Goal: Information Seeking & Learning: Find specific fact

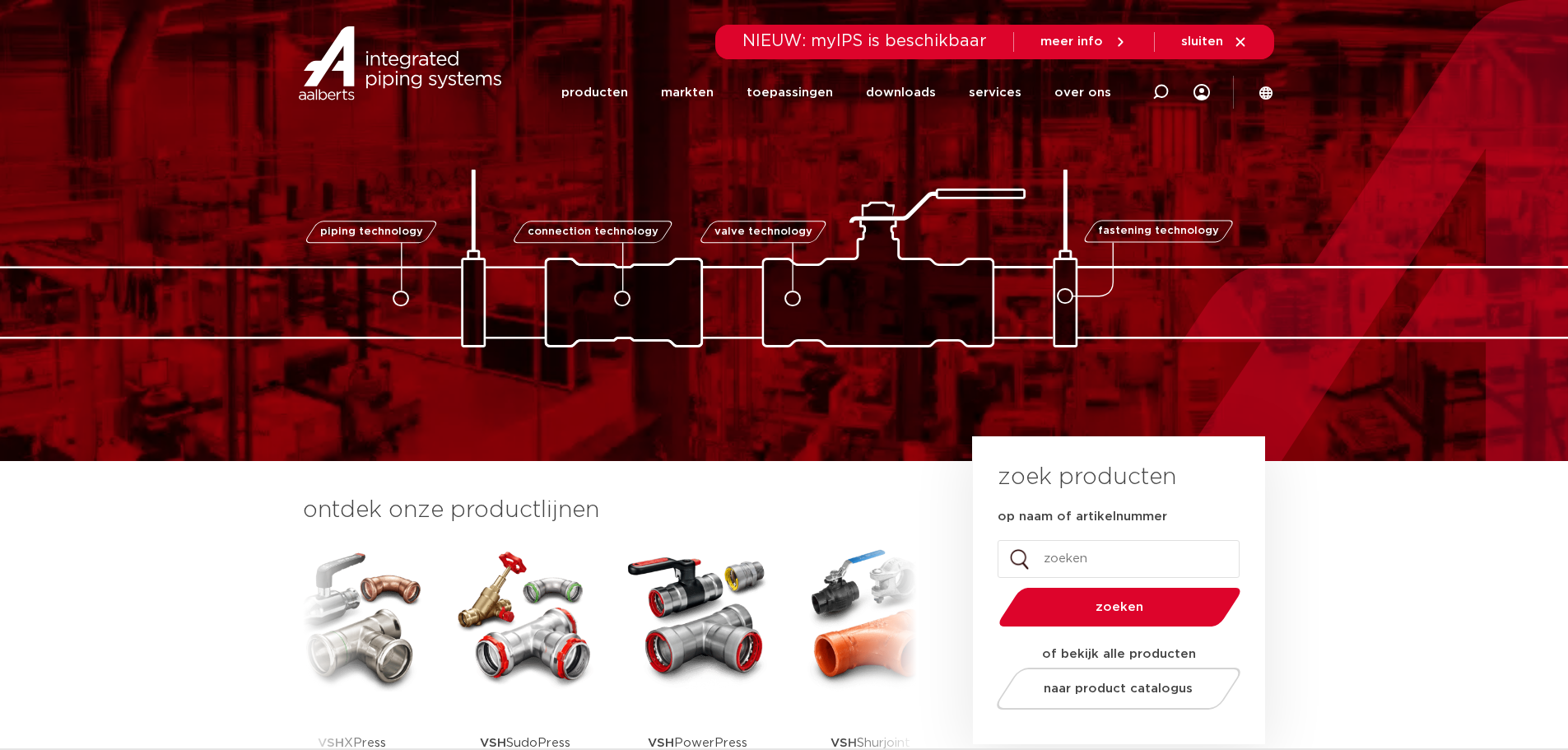
click at [1083, 559] on input "op naam of artikelnummer" at bounding box center [1118, 559] width 242 height 38
type input "pwr9440233"
click at [992, 586] on button "zoeken" at bounding box center [1119, 607] width 255 height 42
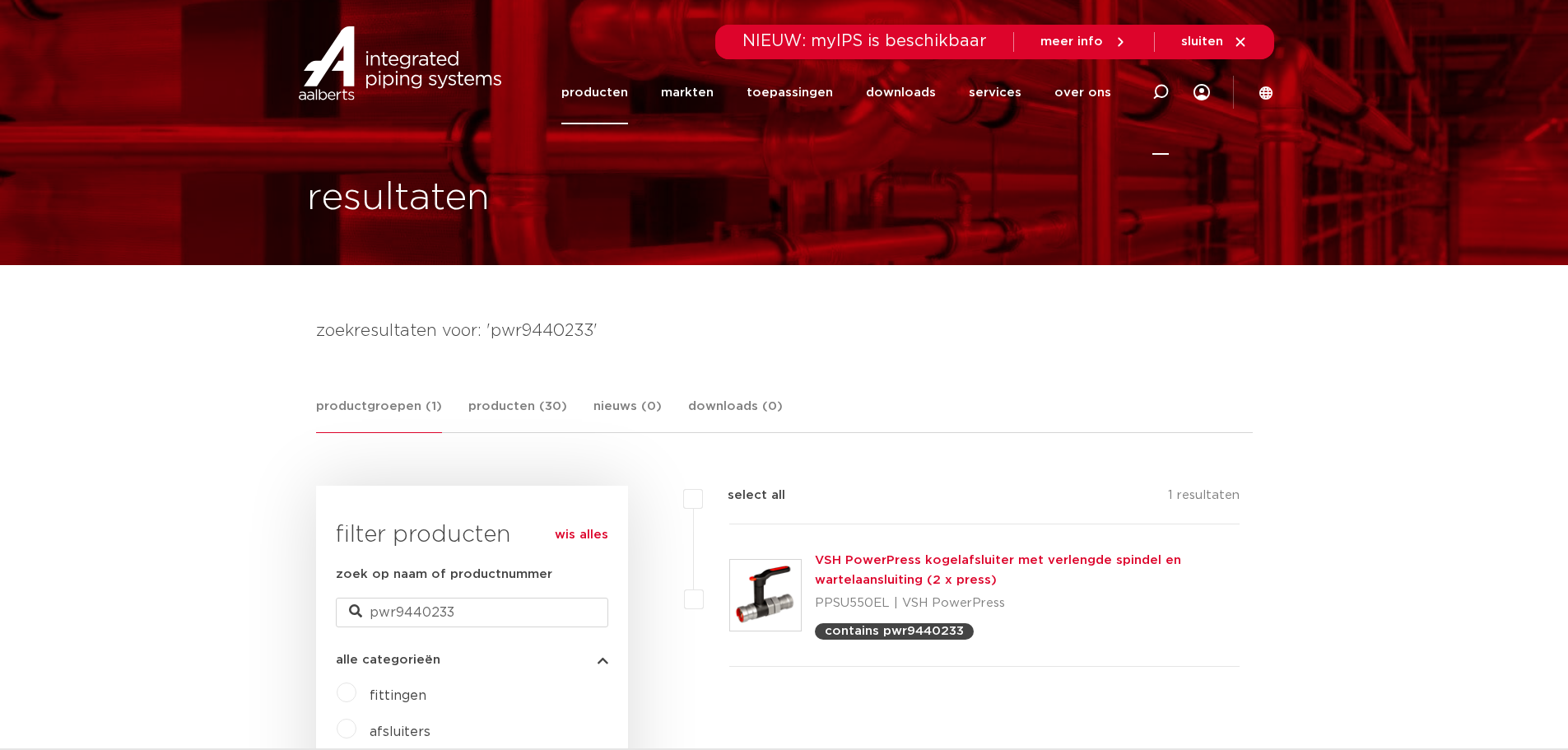
click at [1162, 93] on icon at bounding box center [1161, 93] width 17 height 17
type input "0882827"
click button "Zoeken" at bounding box center [0, 0] width 0 height 0
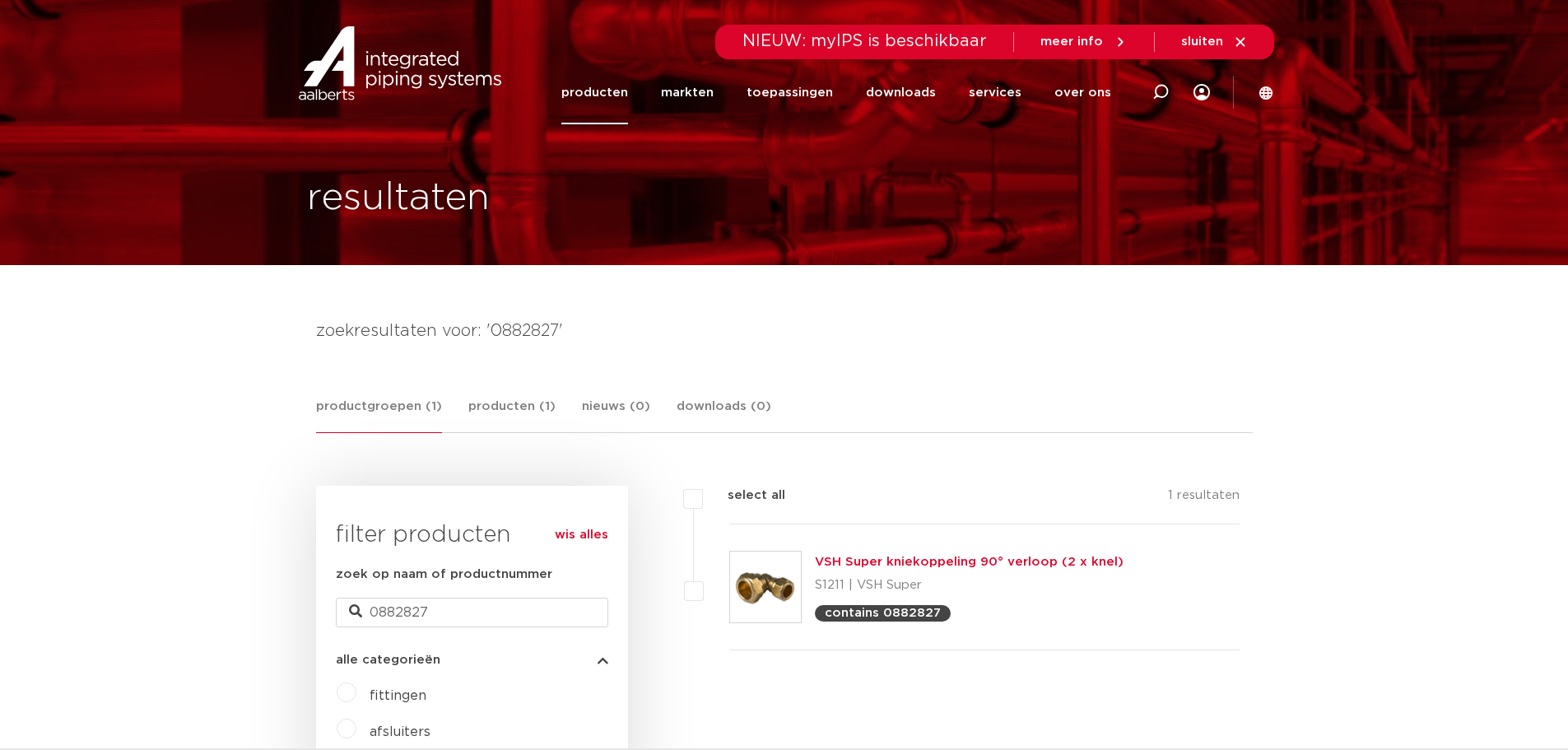
click at [855, 564] on link "VSH Super kniekoppeling 90° verloop (2 x knel)" at bounding box center [969, 561] width 309 height 13
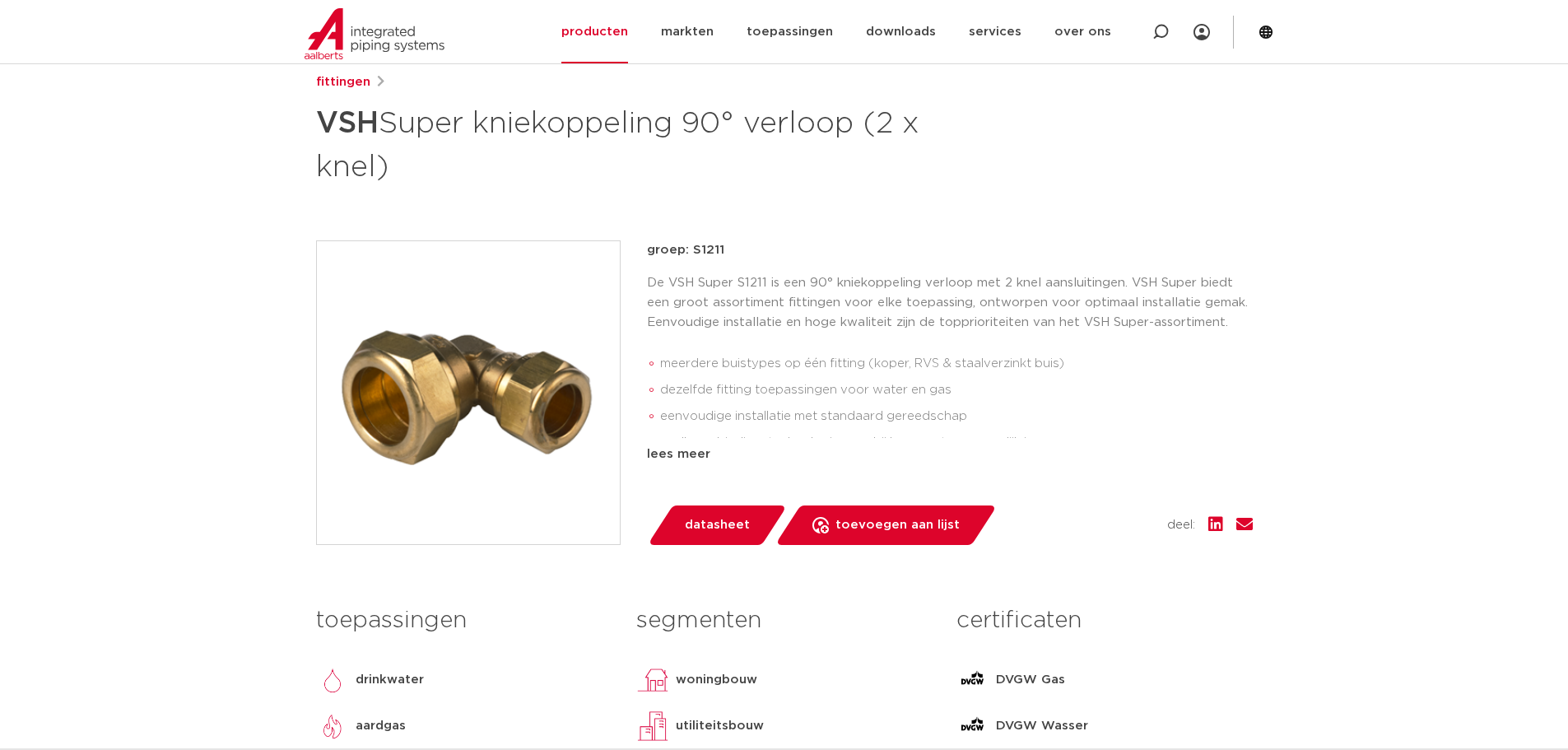
scroll to position [83, 0]
